Goal: Information Seeking & Learning: Understand process/instructions

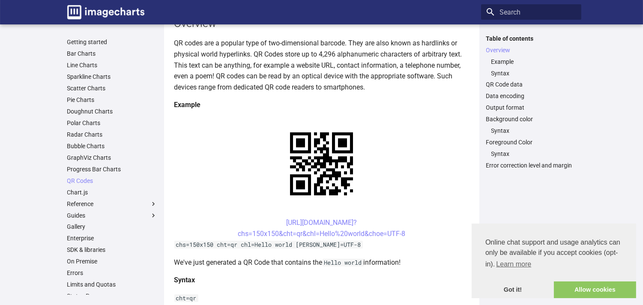
scroll to position [112, 0]
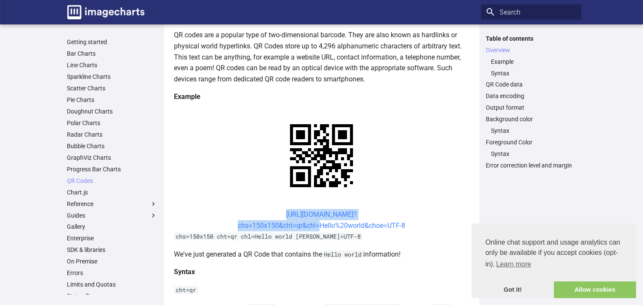
drag, startPoint x: 271, startPoint y: 132, endPoint x: 316, endPoint y: 142, distance: 46.2
click at [316, 209] on center "[URL][DOMAIN_NAME]? chs=150x150&cht=qr&chl=Hello%20world&choe=UTF-8" at bounding box center [321, 220] width 295 height 22
copy link "[URL][DOMAIN_NAME]? chs=150x150&cht=qr&chl"
